Goal: Download file/media

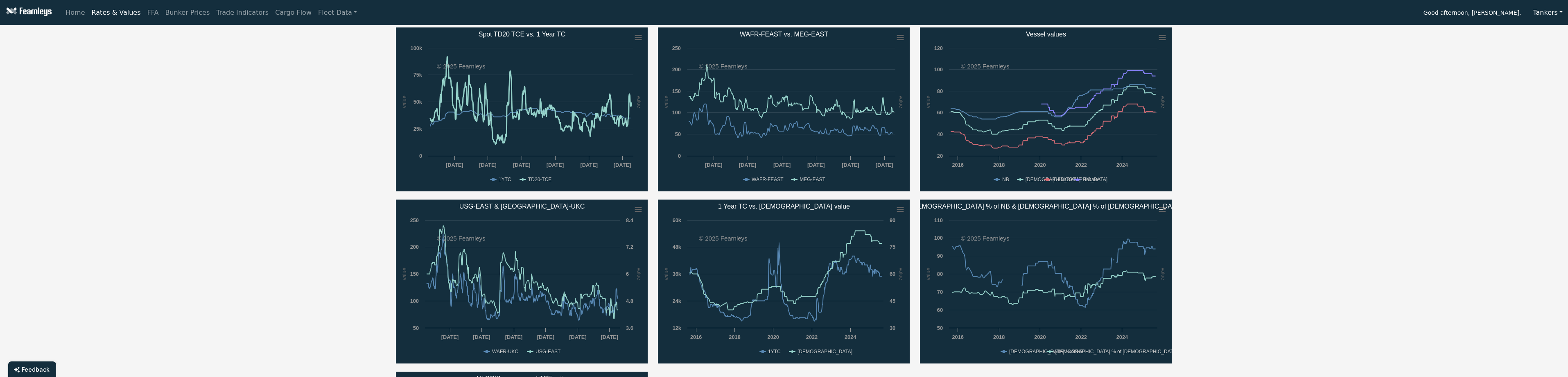
scroll to position [82, 0]
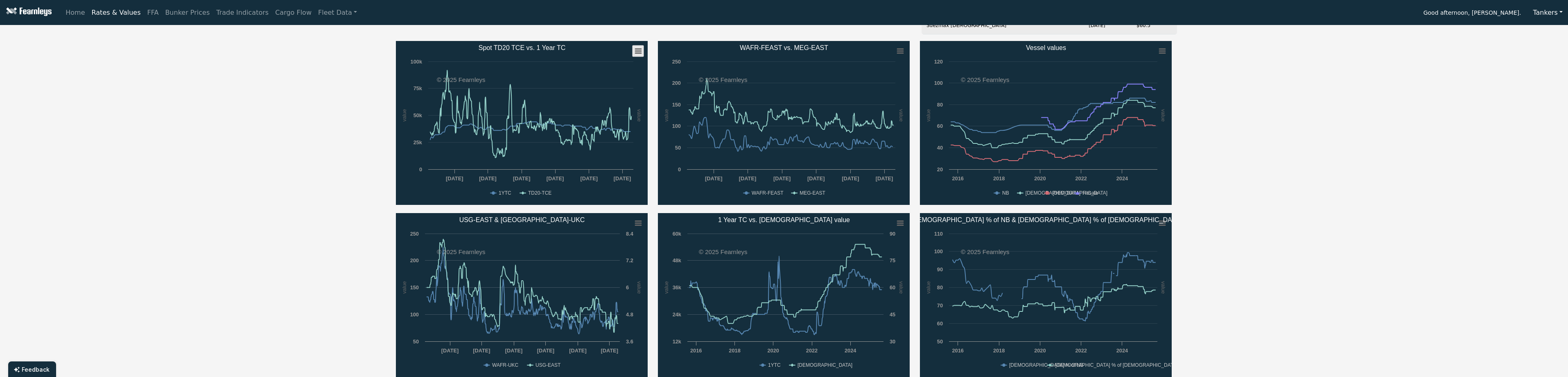
click at [303, 47] on rect "Spot TD20 TCE vs. 1 Year TC" at bounding box center [638, 51] width 11 height 11
click at [303, 62] on li "Download PNG image" at bounding box center [612, 66] width 57 height 11
click at [303, 51] on icon "WAFR-FEAST vs. MEG-EAST" at bounding box center [900, 51] width 6 height 4
click at [303, 68] on li "Download PNG image" at bounding box center [873, 66] width 57 height 11
click at [303, 226] on rect "USG-EAST & WAFR-UKC" at bounding box center [638, 223] width 11 height 11
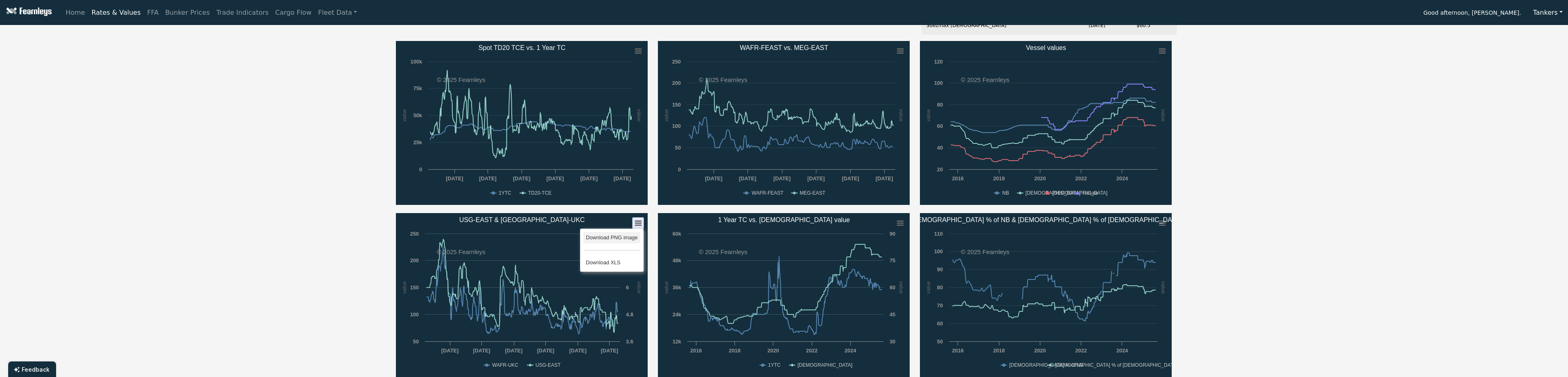
click at [303, 233] on li "Download PNG image" at bounding box center [612, 238] width 57 height 11
click at [303, 224] on rect "1 Year TC vs. 5 year old value" at bounding box center [900, 223] width 11 height 11
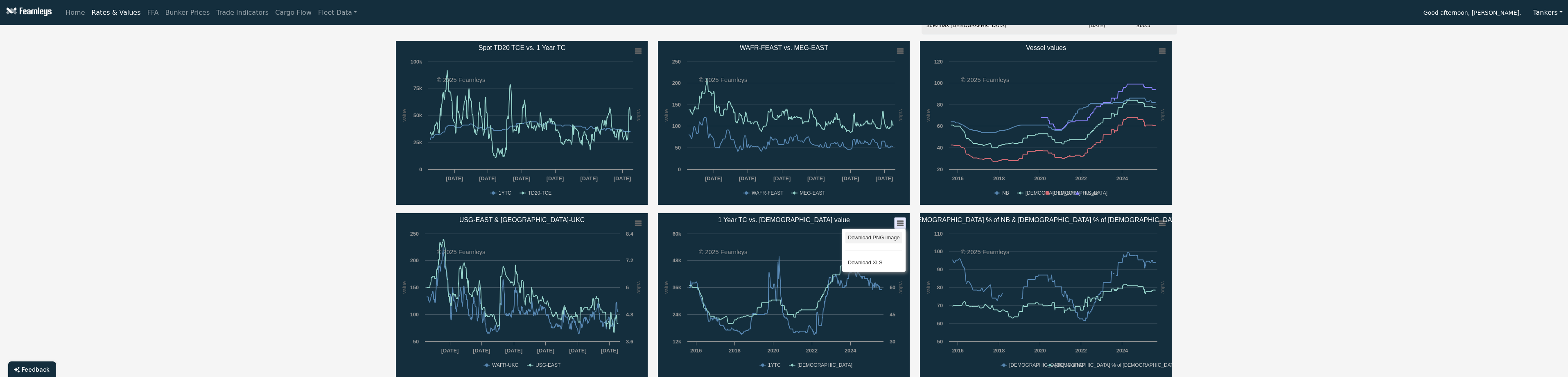
click at [303, 240] on li "Download PNG image" at bounding box center [873, 238] width 57 height 11
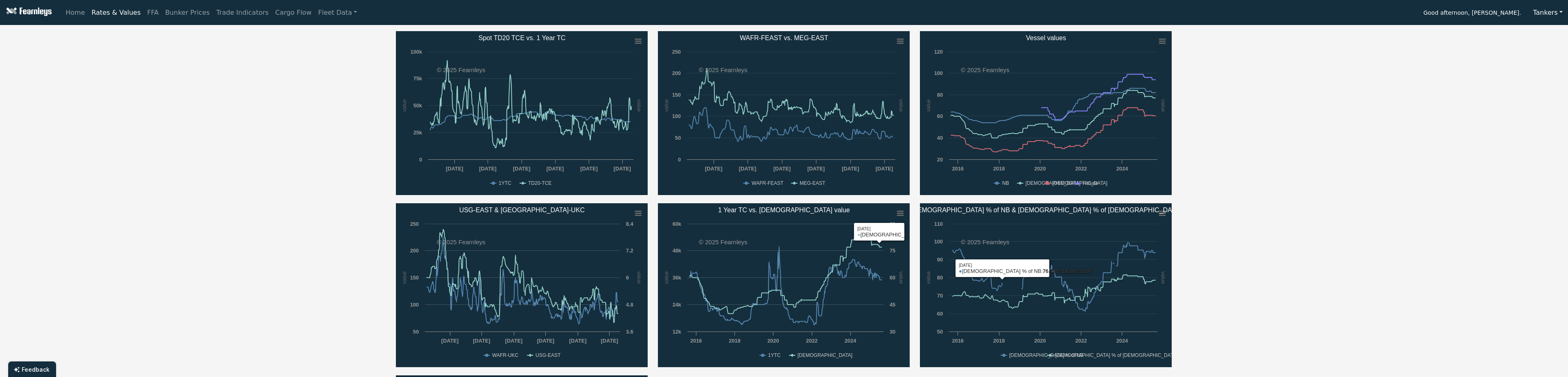
scroll to position [123, 0]
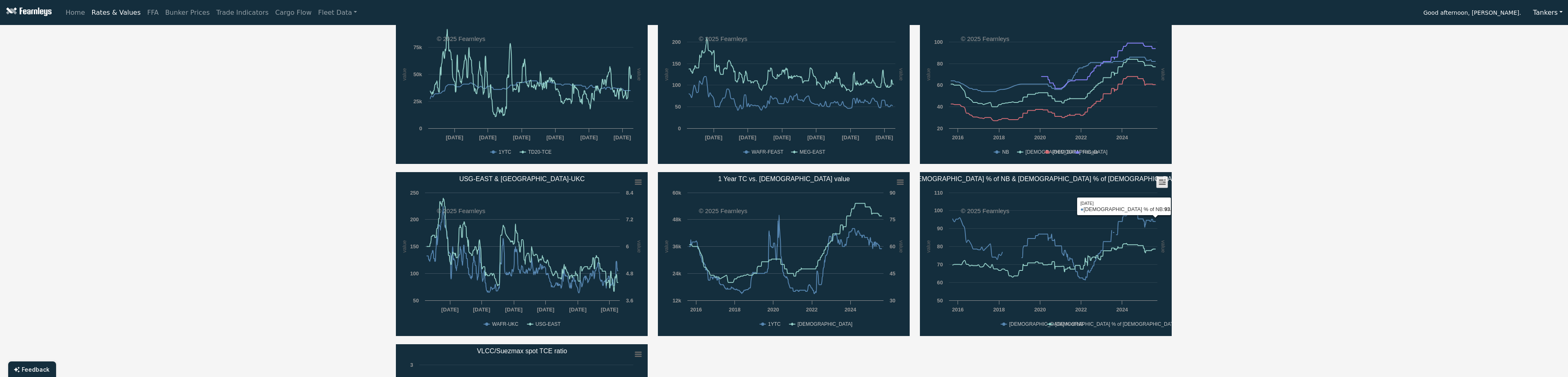
click at [303, 183] on icon "5 year old % of NB & 10 year old % of 5 year old" at bounding box center [1162, 182] width 6 height 4
click at [303, 207] on div "VLCC Suezmax Aframax Rate Date Value Change 1 Year T/C [DATE] $35,000 - Rate Da…" at bounding box center [784, 210] width 1568 height 610
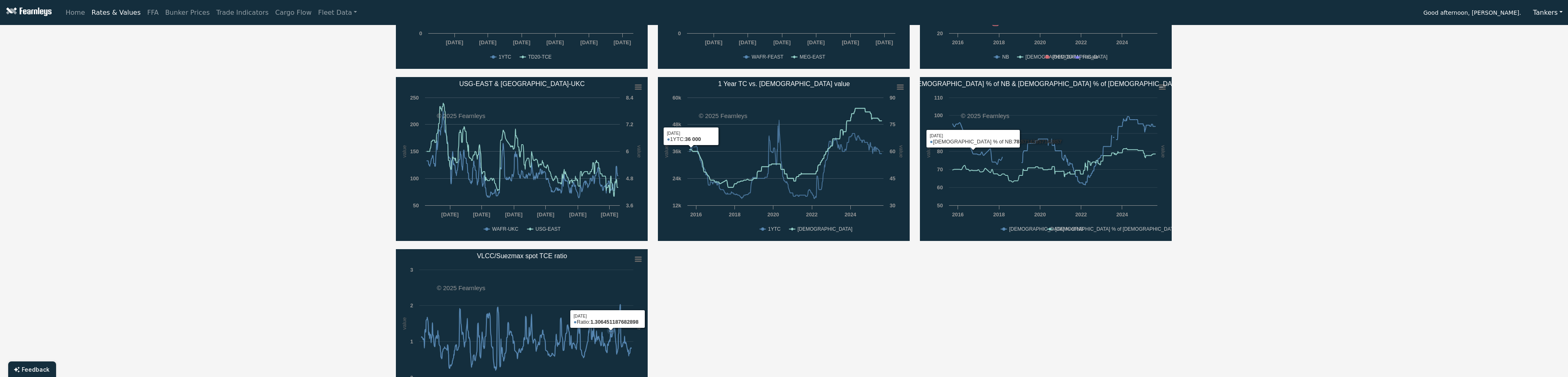
scroll to position [245, 0]
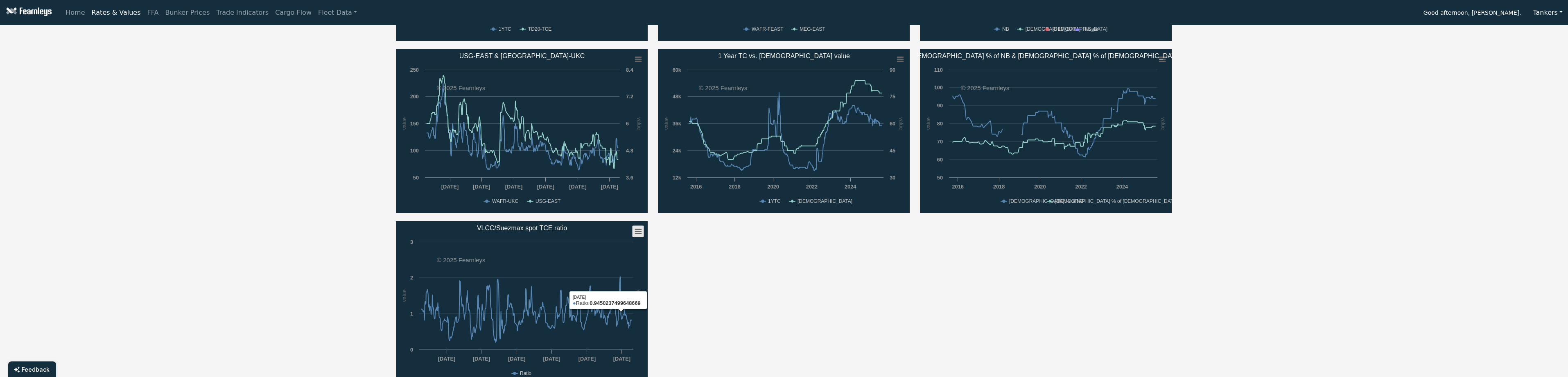
click at [303, 232] on rect "VLCC/Suezmax spot TCE ratio" at bounding box center [638, 231] width 11 height 11
click at [303, 248] on li "Download PNG image" at bounding box center [612, 245] width 57 height 11
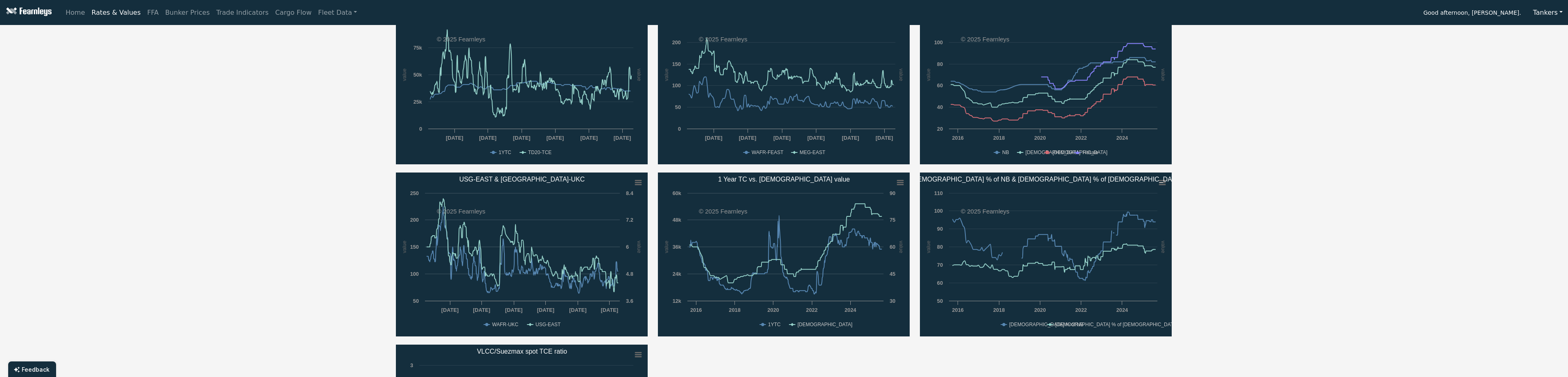
scroll to position [123, 0]
click at [303, 259] on div "VLCC Suezmax Aframax Rate Date Value Change 1 Year T/C [DATE] $35,000 - Rate Da…" at bounding box center [784, 210] width 1568 height 610
click at [303, 258] on div "VLCC Suezmax Aframax Rate Date Value Change 1 Year T/C [DATE] $35,000 - Rate Da…" at bounding box center [784, 210] width 1568 height 610
